Goal: Task Accomplishment & Management: Manage account settings

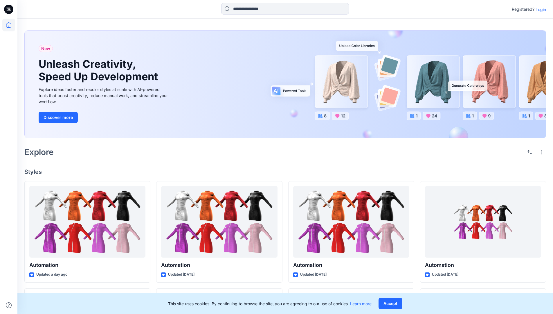
click at [540, 9] on p "Login" at bounding box center [541, 9] width 10 height 6
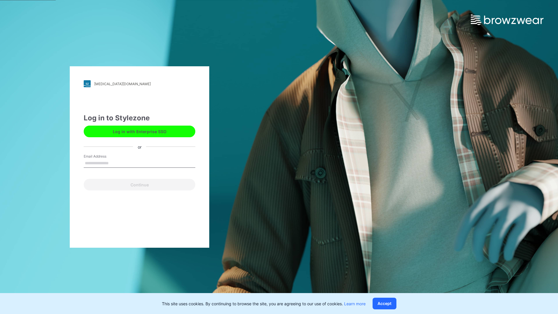
click at [115, 163] on input "Email Address" at bounding box center [140, 163] width 112 height 9
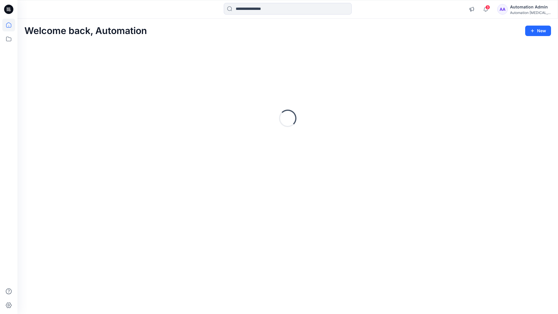
click at [11, 25] on icon at bounding box center [8, 24] width 5 height 5
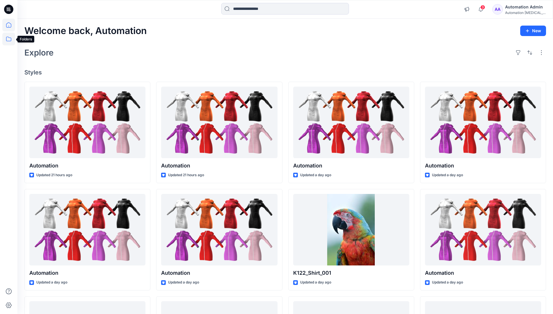
click at [10, 40] on icon at bounding box center [8, 39] width 13 height 13
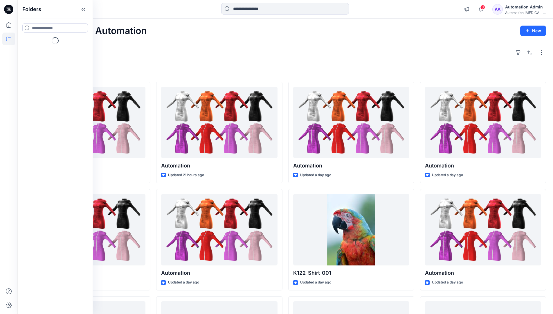
click at [204, 58] on div "Explore" at bounding box center [285, 53] width 522 height 14
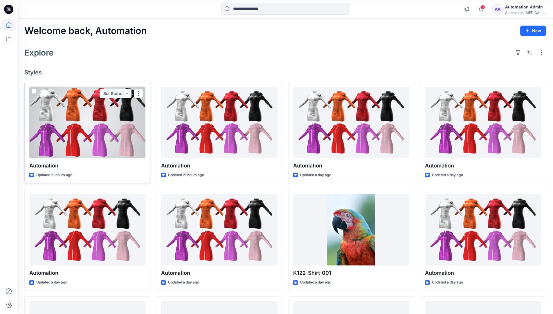
click at [35, 92] on span at bounding box center [34, 91] width 5 height 5
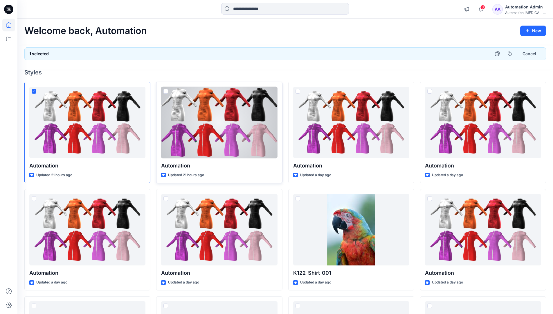
click at [167, 92] on span at bounding box center [166, 91] width 5 height 5
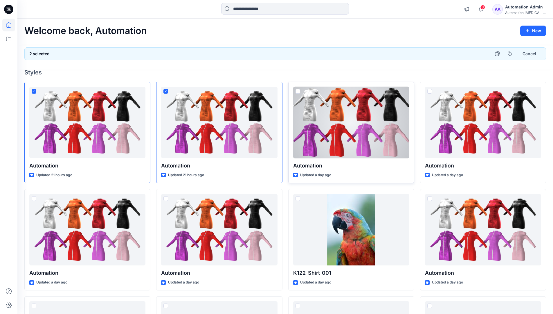
click at [299, 91] on span at bounding box center [298, 91] width 5 height 5
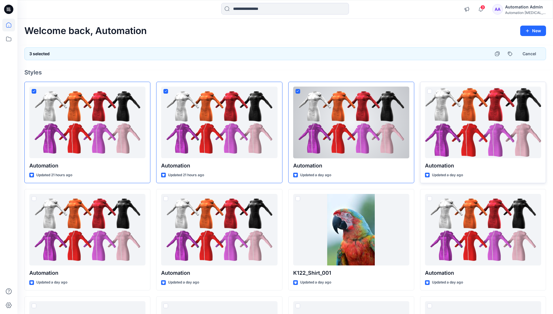
click at [430, 91] on span at bounding box center [430, 91] width 5 height 5
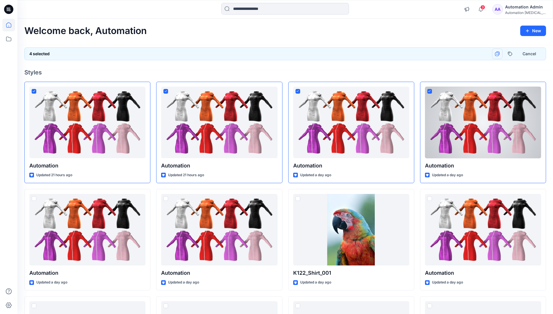
click at [498, 53] on icon "button" at bounding box center [497, 53] width 5 height 5
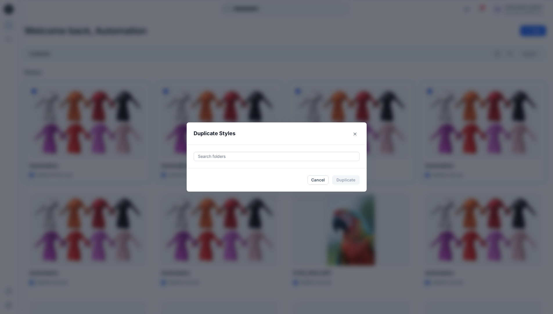
click at [223, 153] on div at bounding box center [277, 156] width 159 height 7
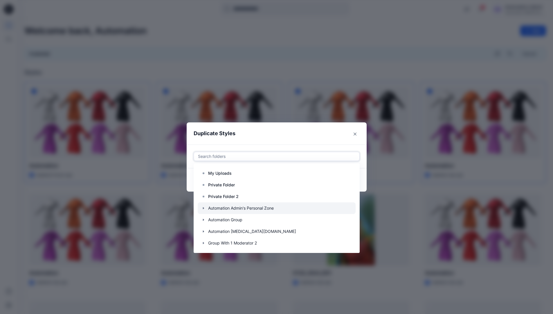
click at [206, 207] on icon "button" at bounding box center [203, 208] width 5 height 5
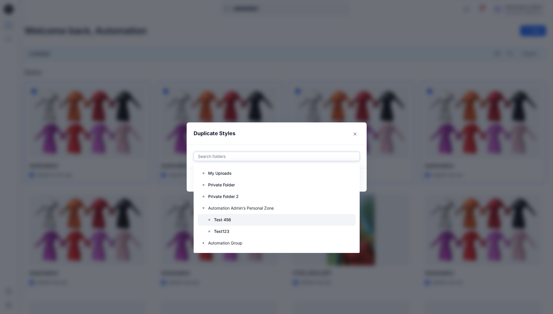
click at [223, 218] on p "Test 456" at bounding box center [222, 219] width 17 height 7
click at [294, 133] on header "Duplicate Styles" at bounding box center [271, 133] width 169 height 22
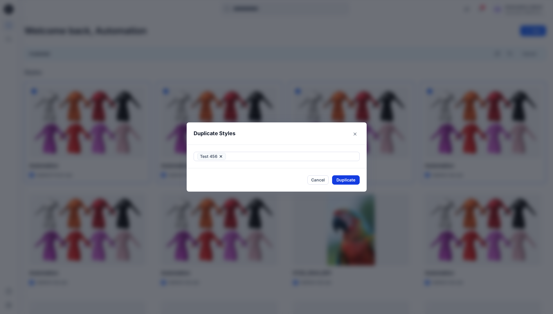
click at [349, 182] on button "Duplicate" at bounding box center [346, 179] width 28 height 9
click at [353, 180] on button "Close" at bounding box center [350, 179] width 19 height 9
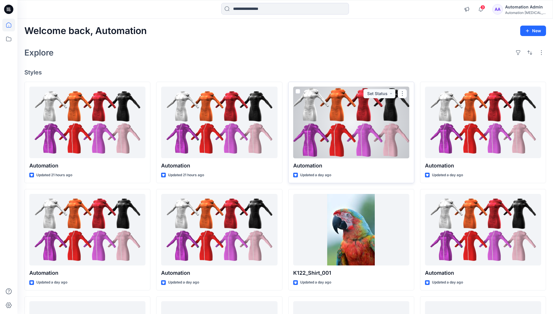
click at [296, 92] on span at bounding box center [298, 91] width 5 height 5
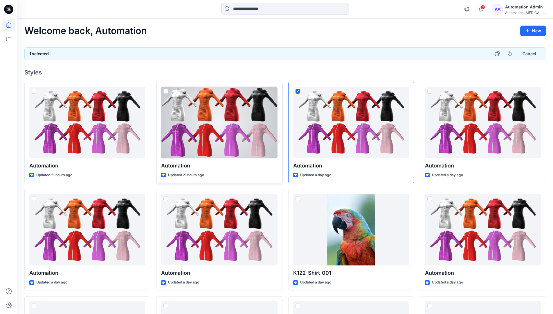
click at [167, 93] on span at bounding box center [166, 91] width 5 height 5
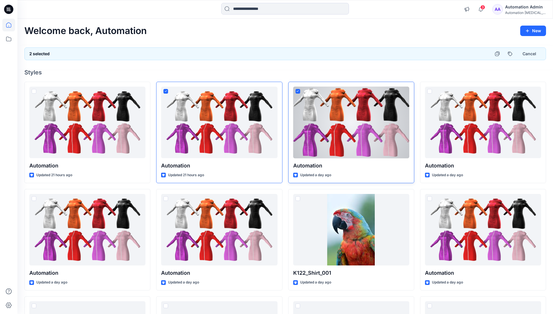
click at [298, 92] on icon at bounding box center [298, 91] width 3 height 2
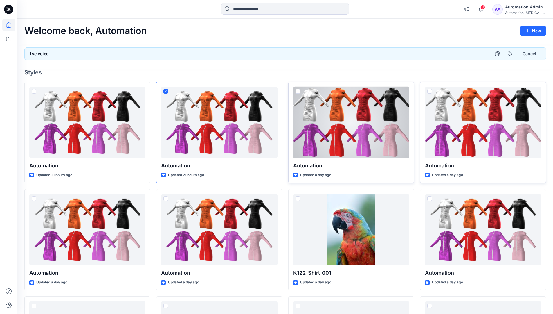
click at [430, 92] on span at bounding box center [430, 91] width 5 height 5
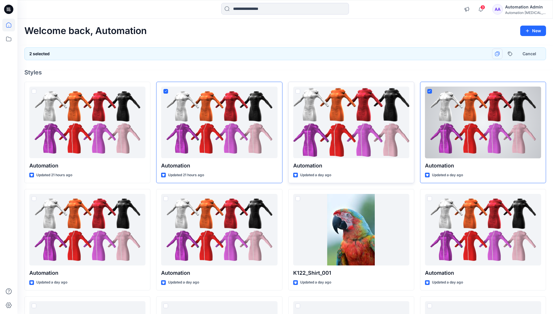
click at [499, 54] on icon "button" at bounding box center [497, 53] width 5 height 5
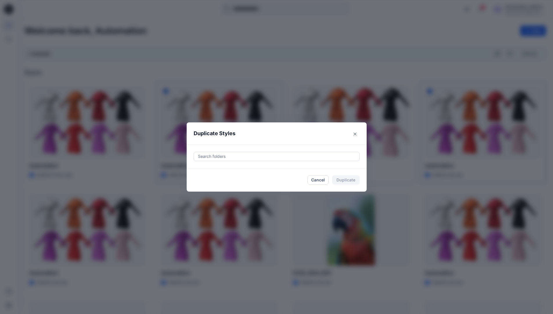
click at [244, 157] on div at bounding box center [277, 156] width 159 height 7
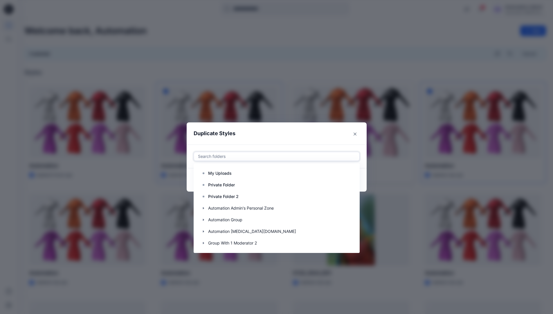
scroll to position [58, 0]
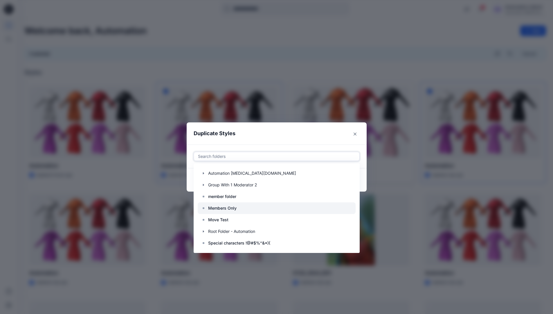
click at [241, 208] on div at bounding box center [277, 208] width 158 height 12
click at [269, 134] on header "Duplicate Styles" at bounding box center [271, 133] width 169 height 22
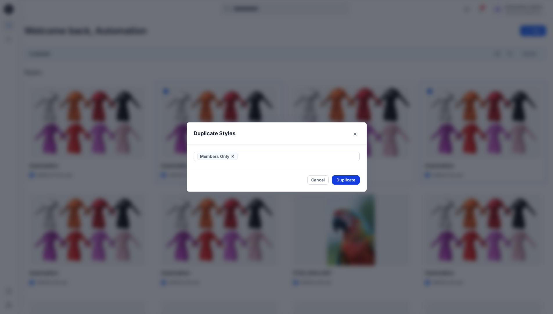
click at [344, 178] on button "Duplicate" at bounding box center [346, 179] width 28 height 9
click at [351, 178] on button "Close" at bounding box center [350, 179] width 19 height 9
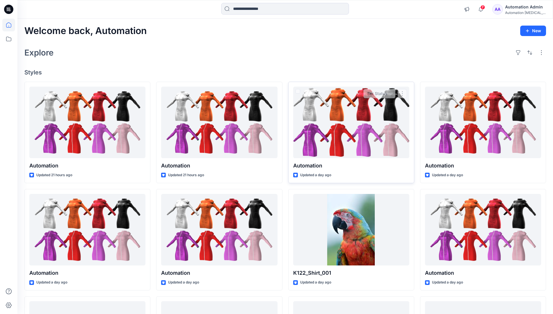
click at [524, 5] on div "Automation Admin" at bounding box center [526, 6] width 41 height 7
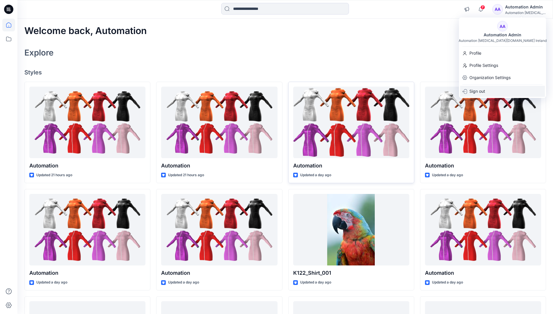
click at [484, 89] on p "Sign out" at bounding box center [478, 91] width 16 height 11
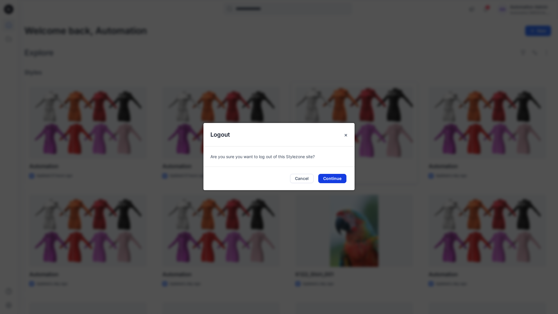
click at [333, 174] on button "Continue" at bounding box center [332, 178] width 28 height 9
